Goal: Task Accomplishment & Management: Manage account settings

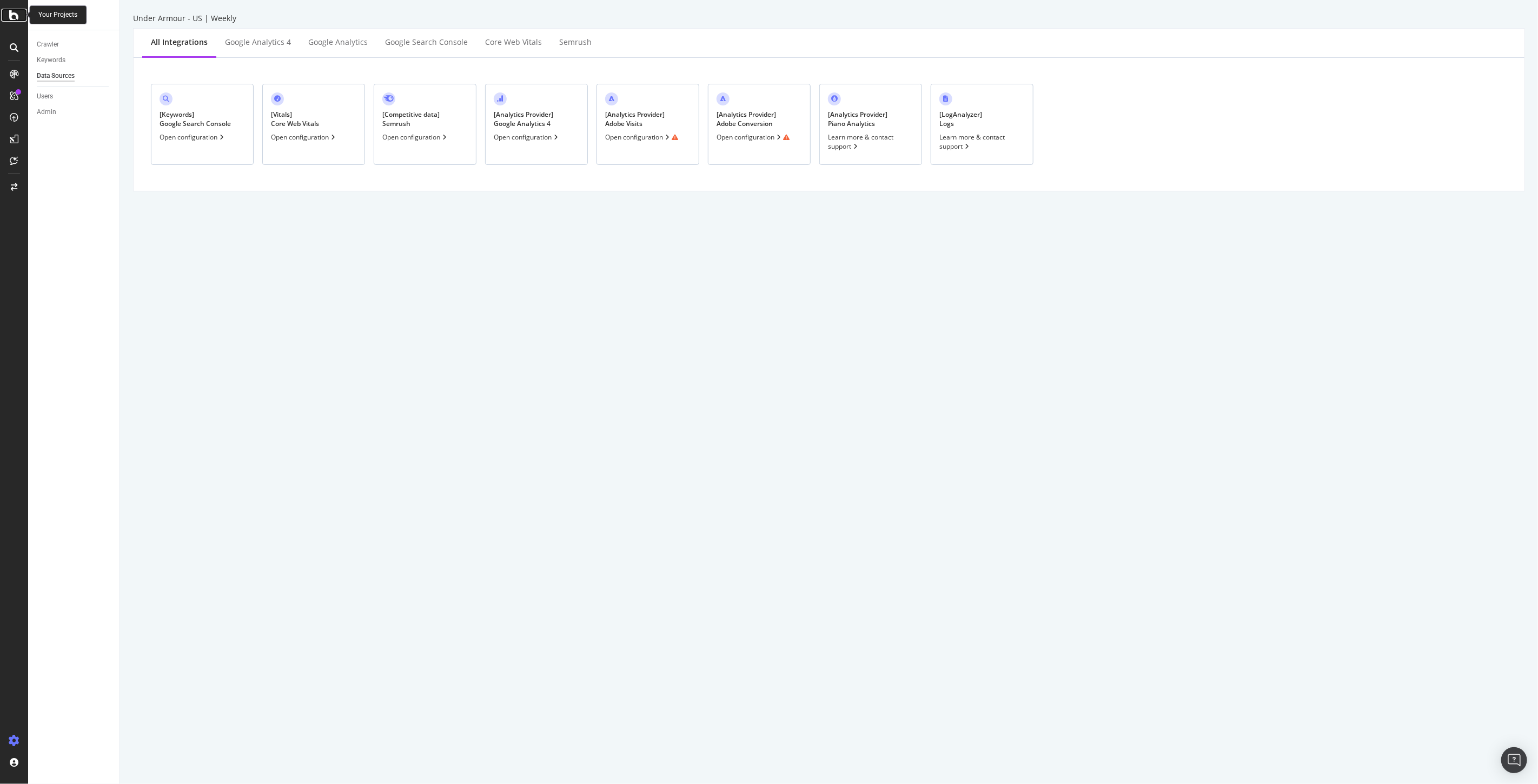
click at [11, 13] on icon at bounding box center [14, 15] width 10 height 13
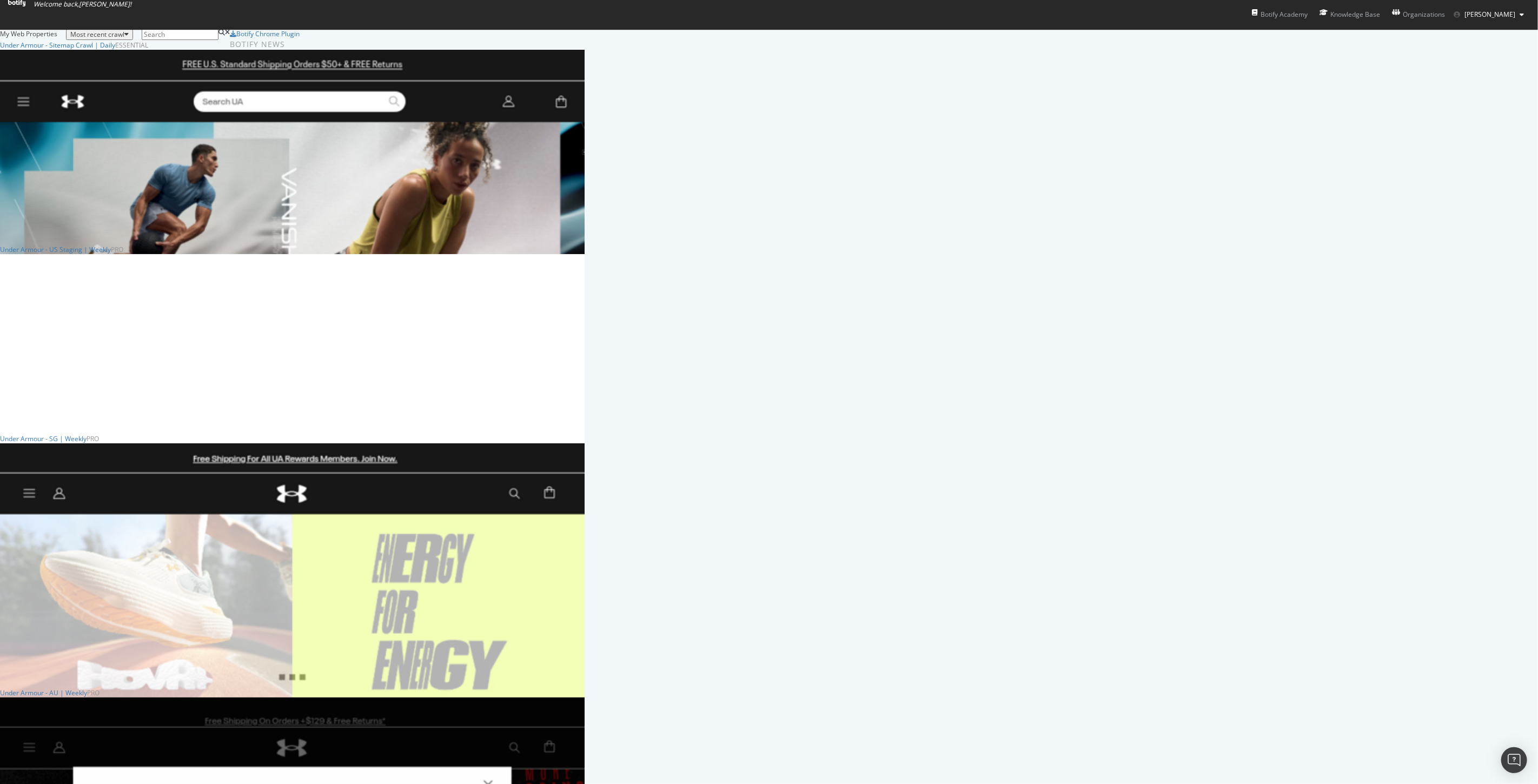
scroll to position [1604, 576]
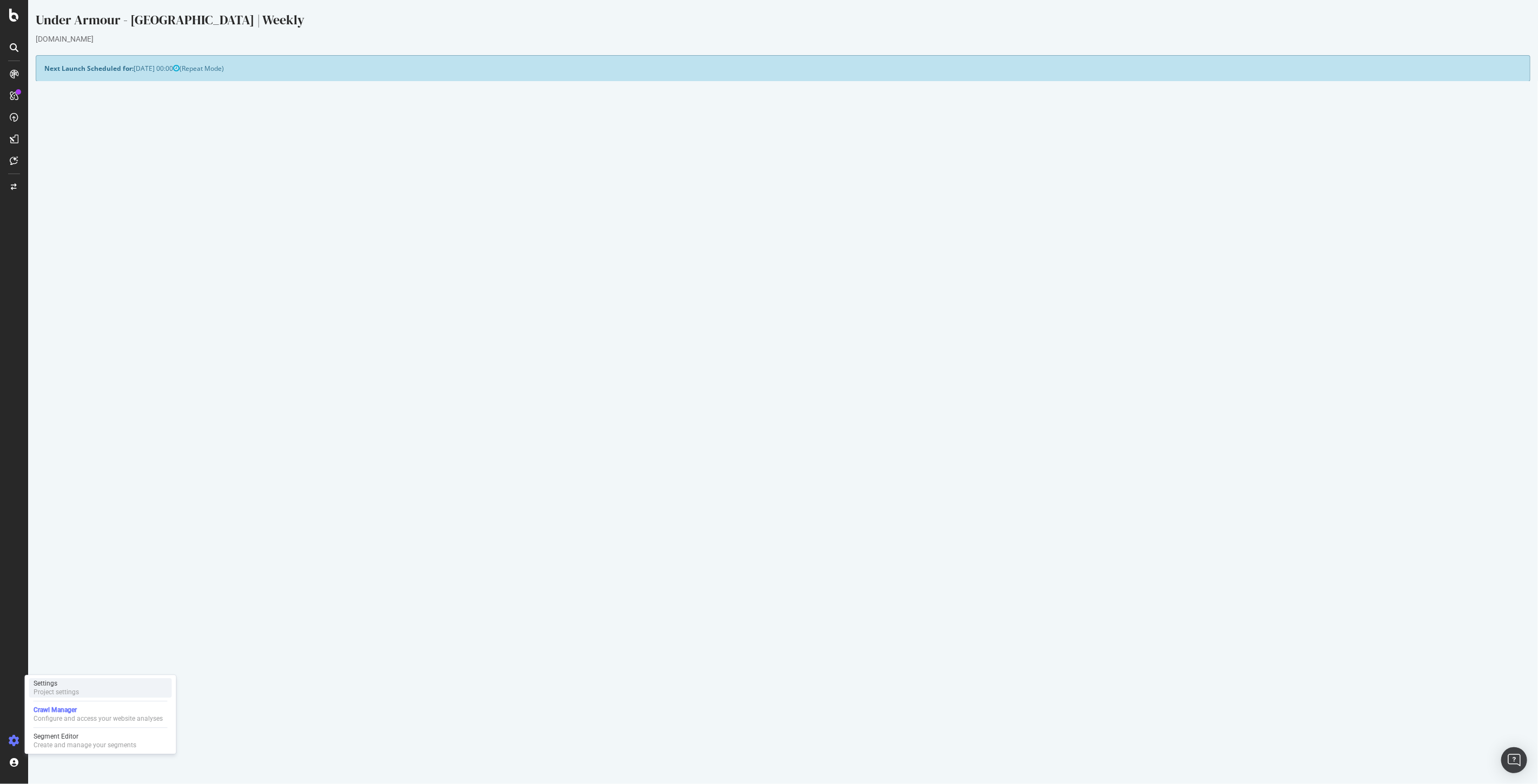
click at [58, 689] on div "Project settings" at bounding box center [56, 692] width 45 height 9
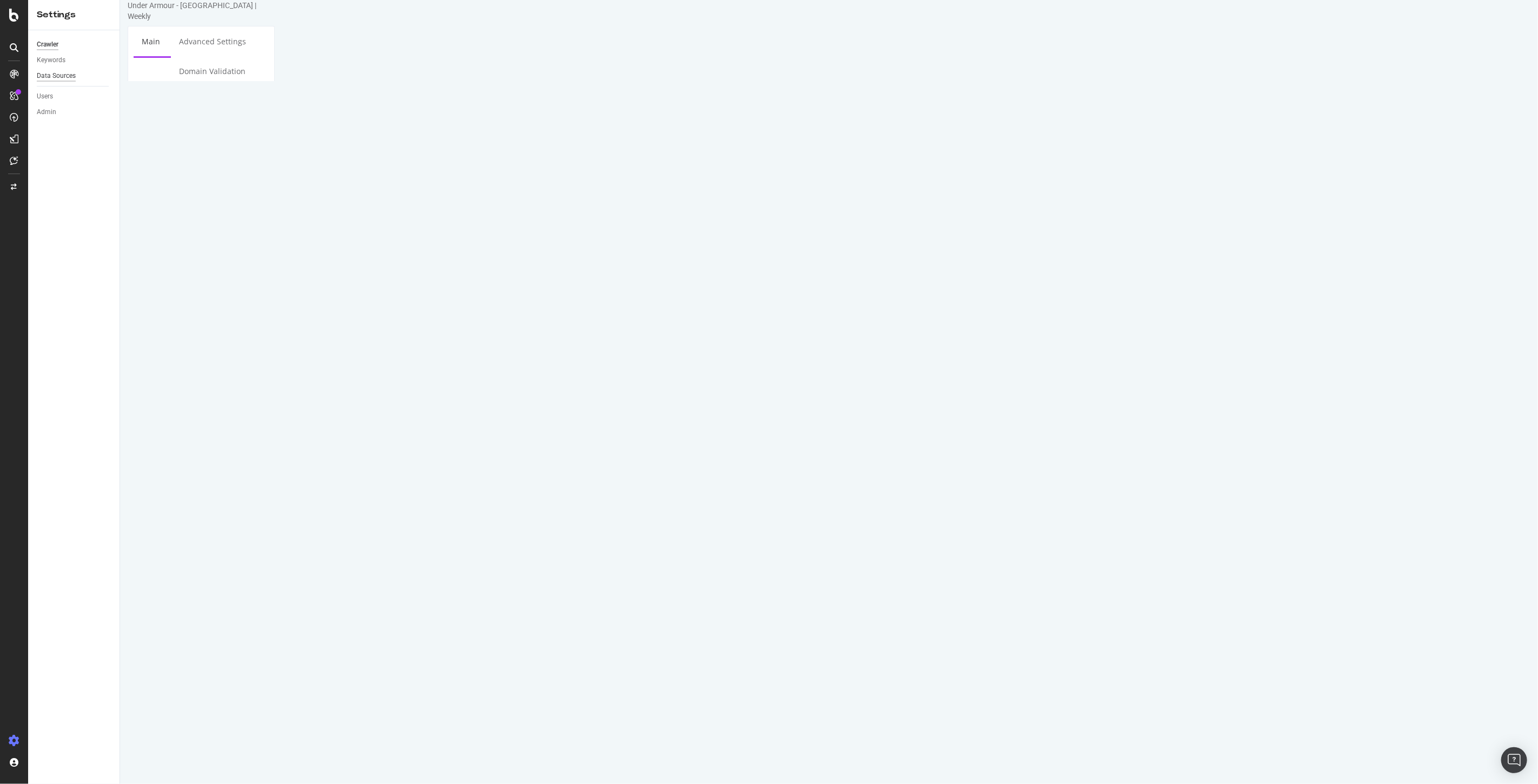
click at [54, 76] on div "Data Sources" at bounding box center [56, 76] width 39 height 11
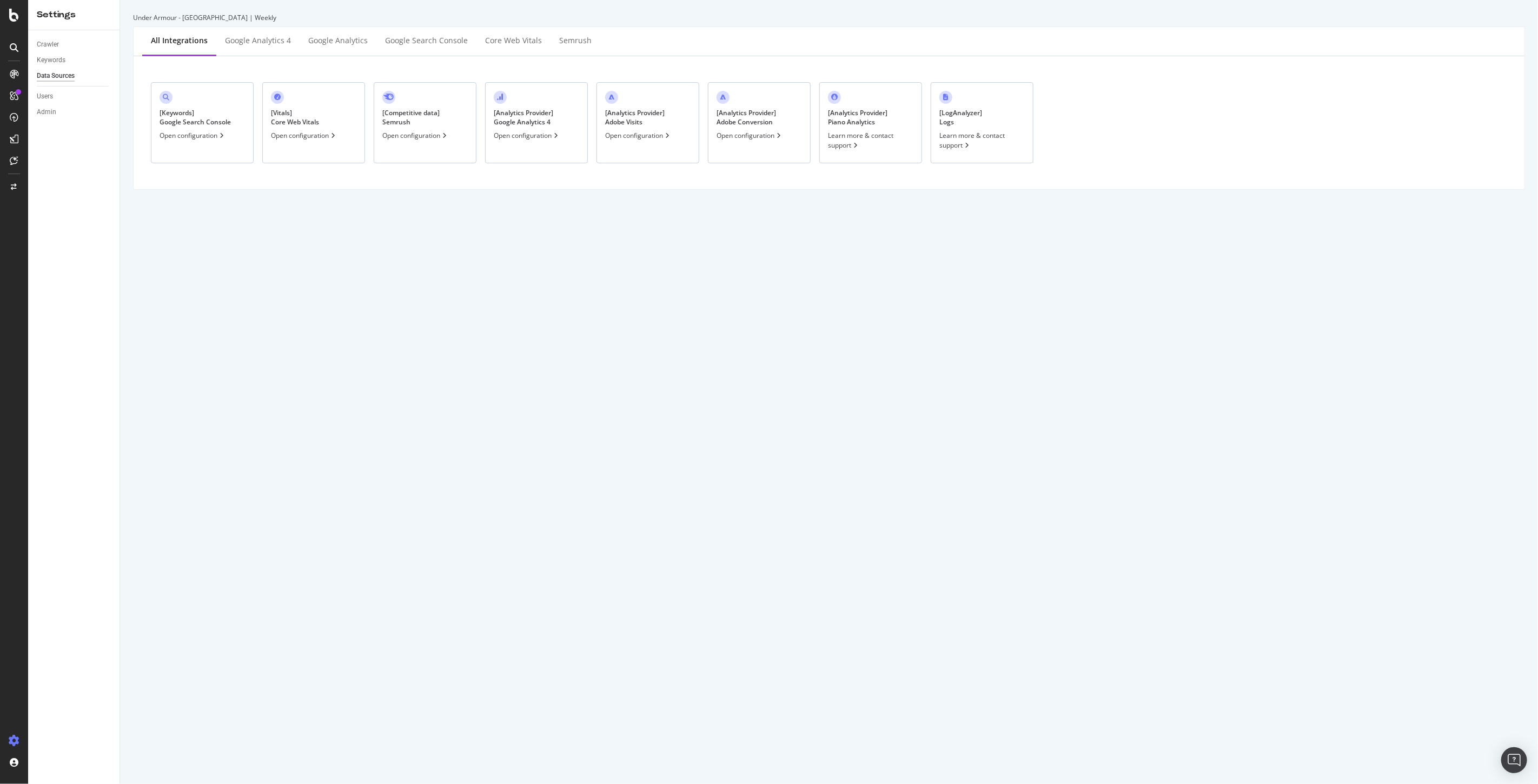
click at [639, 141] on div "[ Analytics Provider ] Adobe Visits Open configuration" at bounding box center [648, 123] width 103 height 81
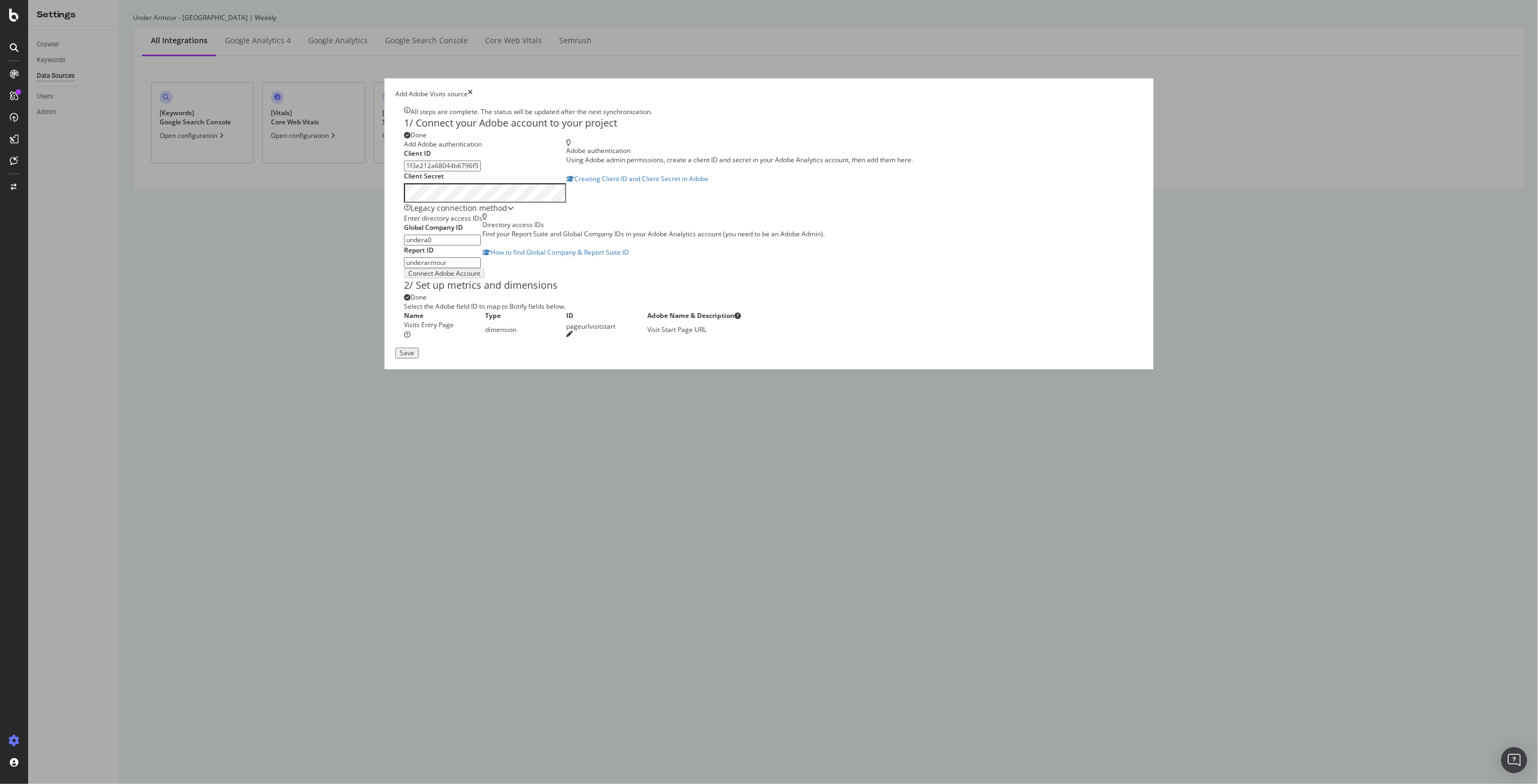
click at [472, 89] on icon "times" at bounding box center [470, 93] width 5 height 9
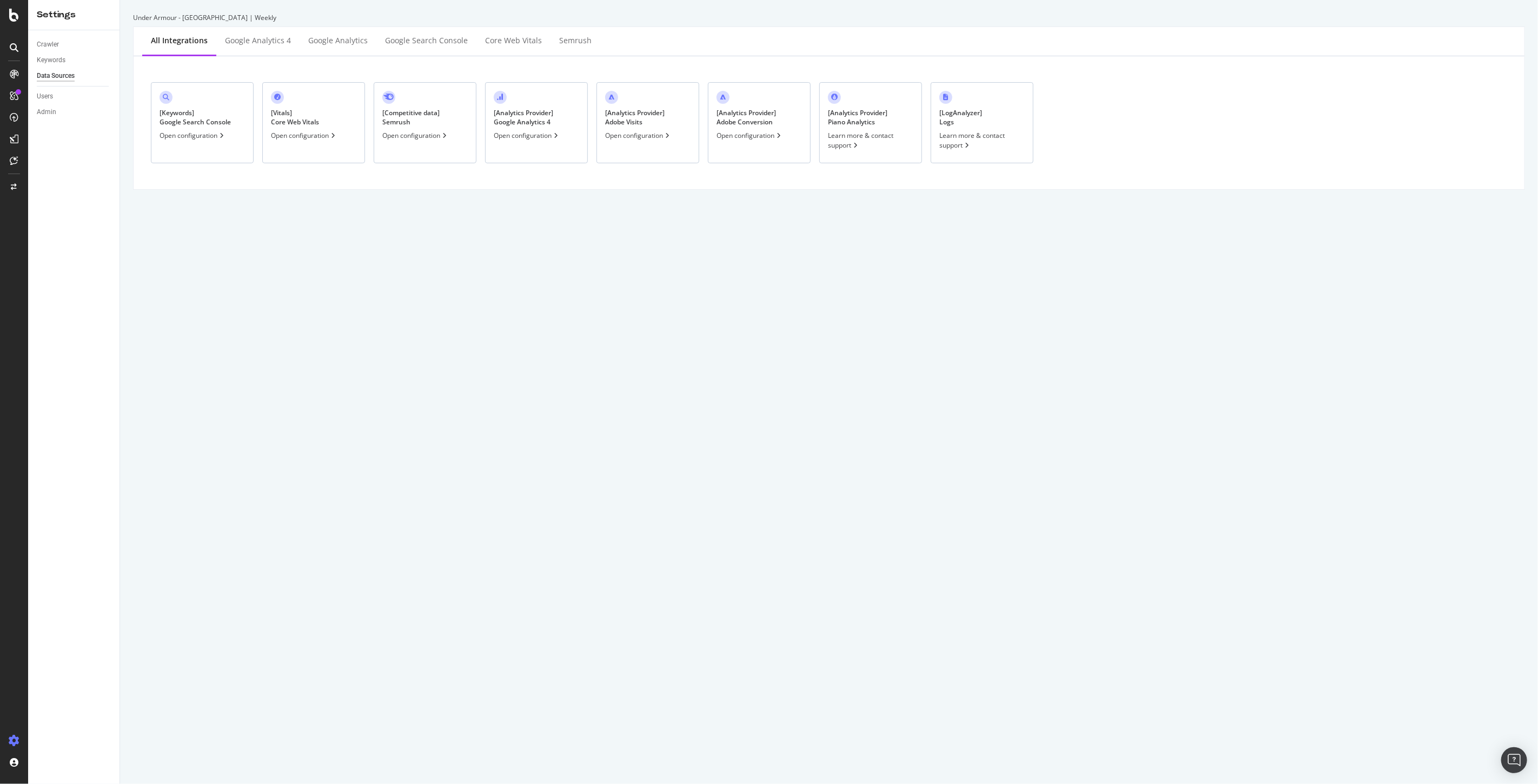
click at [751, 121] on div "[ Analytics Provider ] Adobe Conversion" at bounding box center [746, 118] width 60 height 19
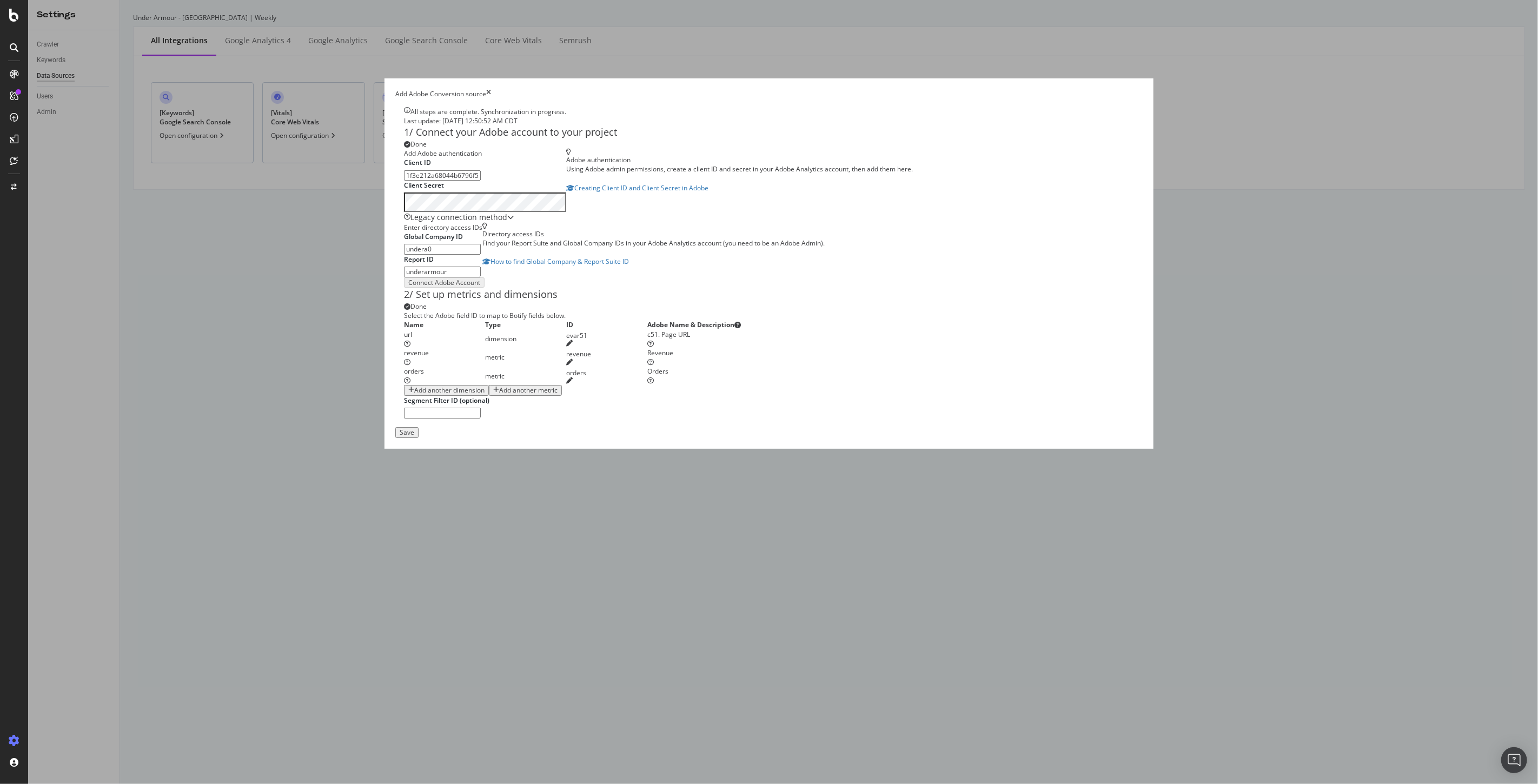
click at [491, 89] on icon "times" at bounding box center [488, 93] width 5 height 9
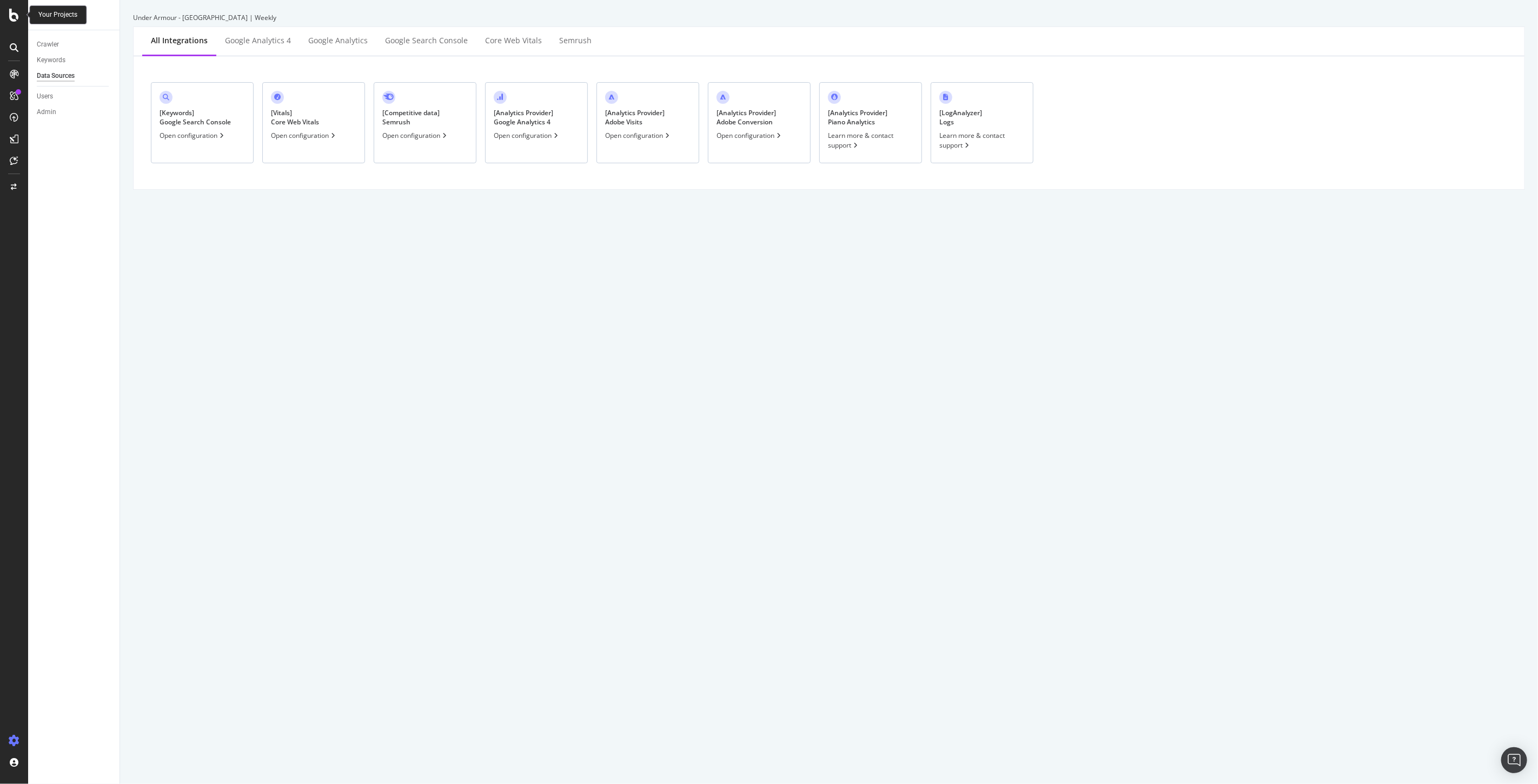
click at [9, 18] on icon at bounding box center [14, 15] width 10 height 13
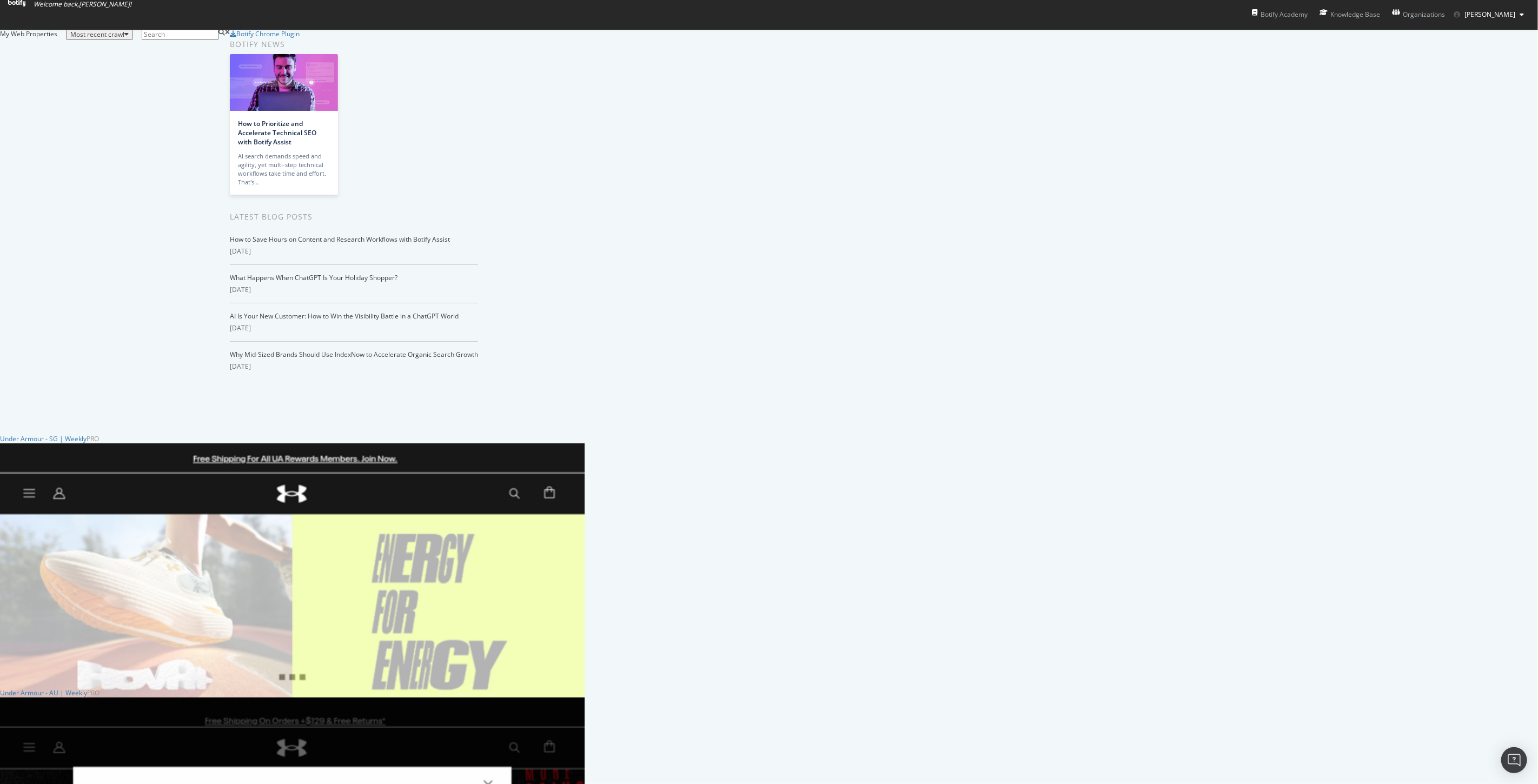
scroll to position [721, 0]
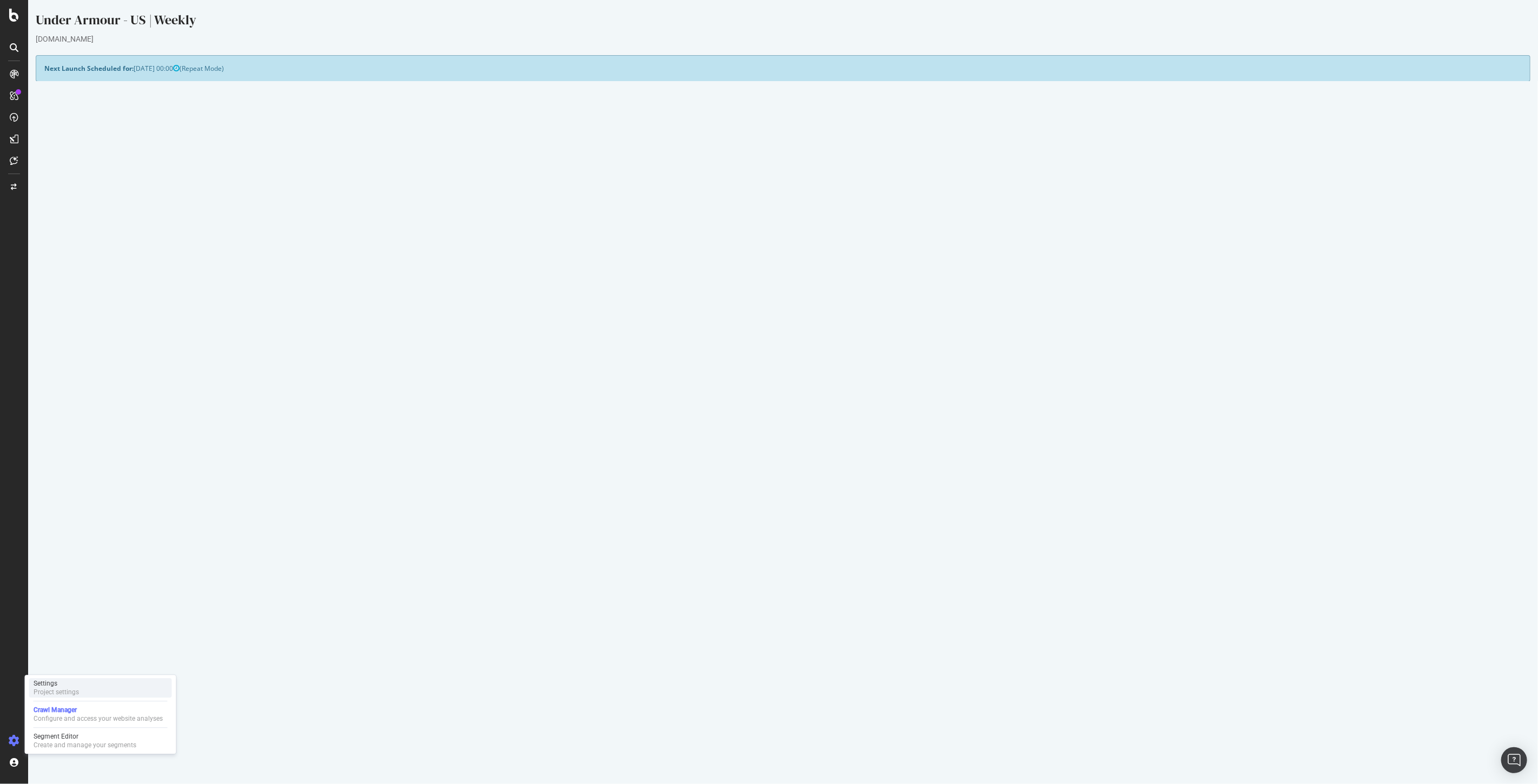
click at [68, 689] on div "Project settings" at bounding box center [56, 692] width 45 height 9
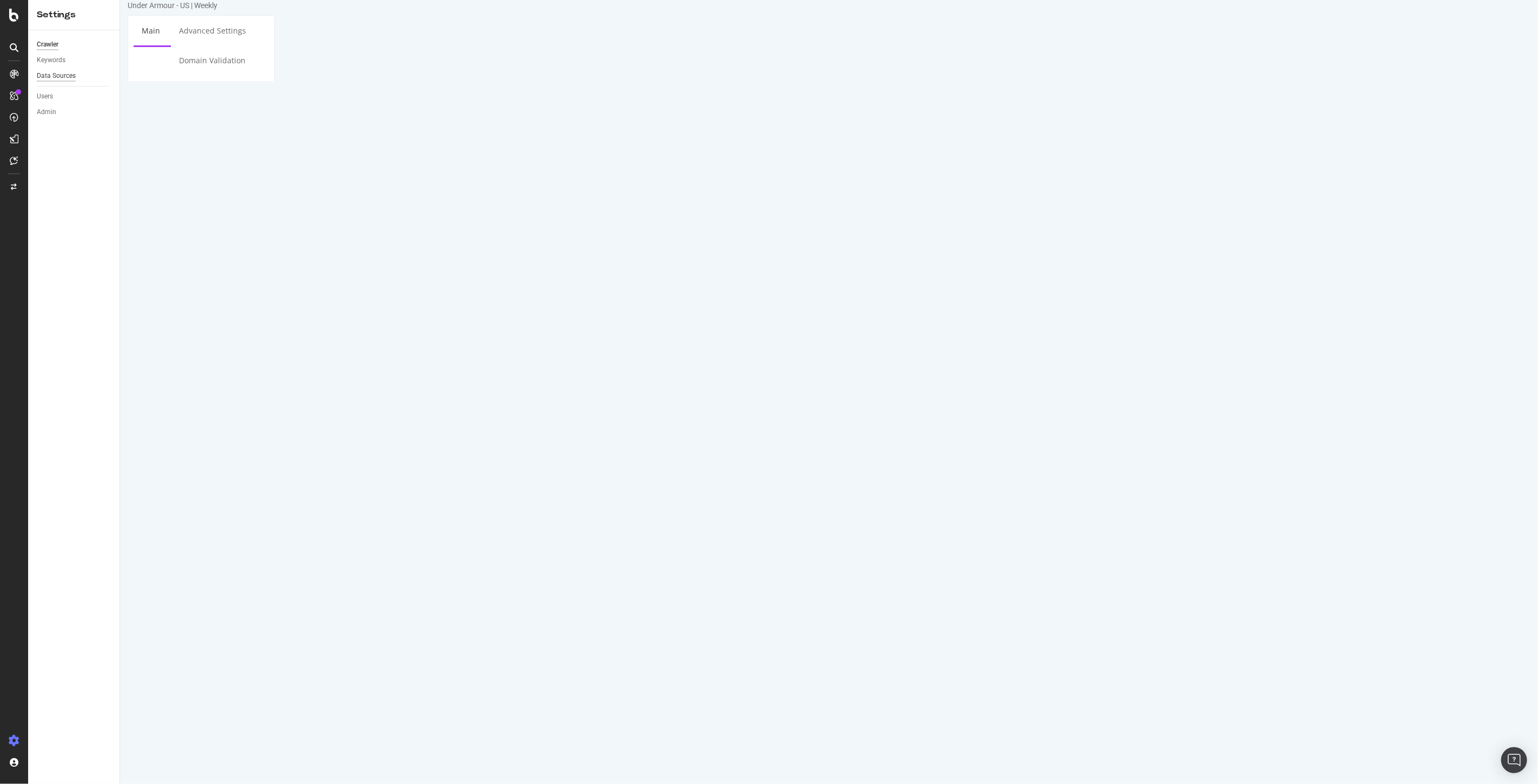
click at [56, 78] on div "Data Sources" at bounding box center [56, 76] width 39 height 11
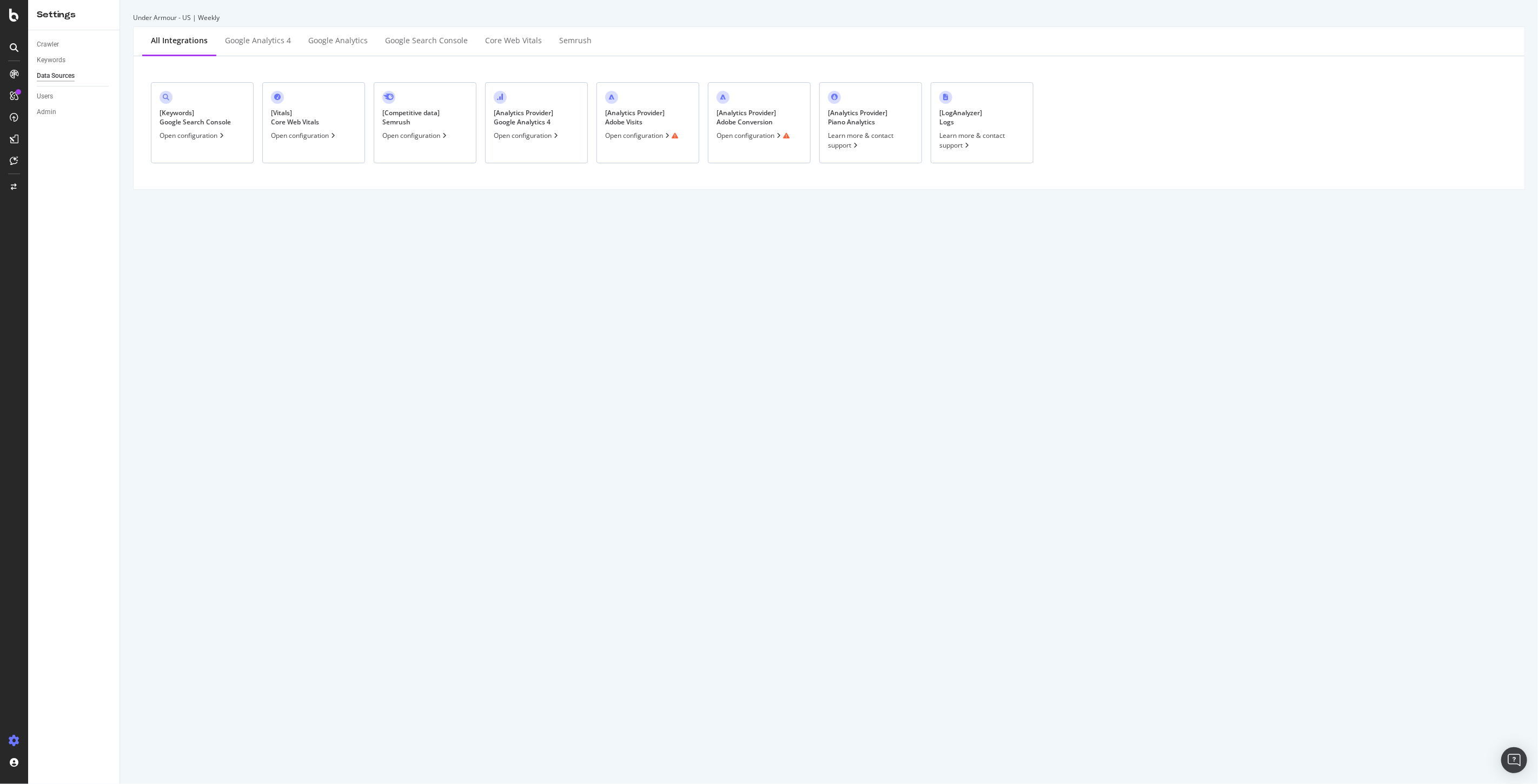
click at [634, 133] on div "Open configuration" at bounding box center [642, 135] width 73 height 9
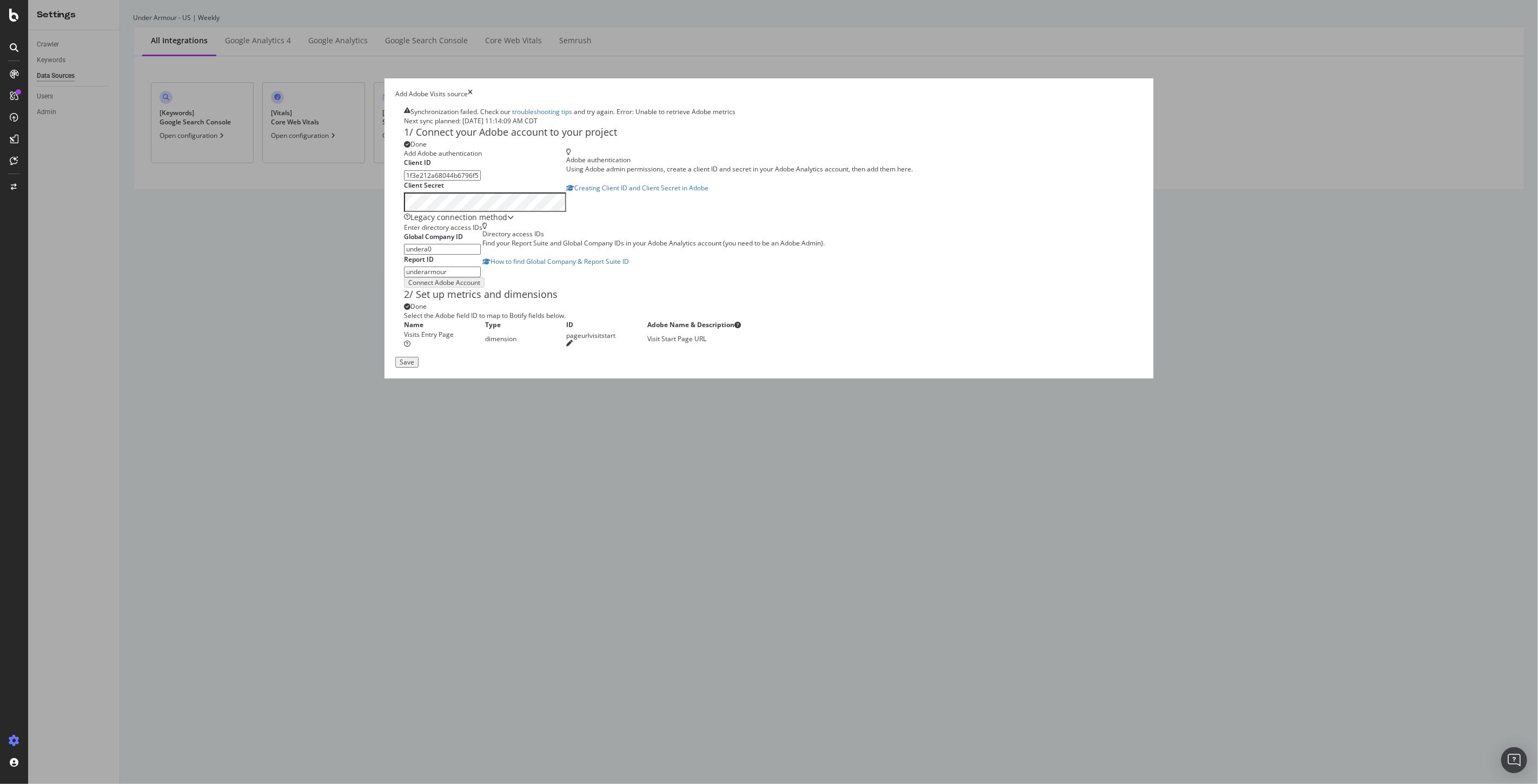
click at [472, 89] on icon "times" at bounding box center [470, 93] width 5 height 9
